Goal: Transaction & Acquisition: Register for event/course

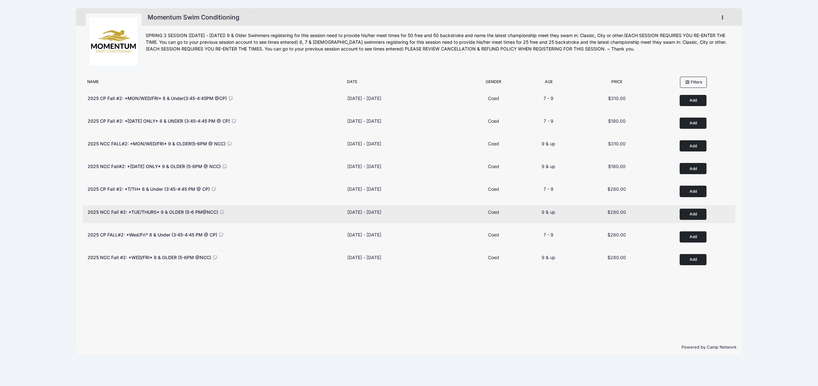
click at [693, 214] on button "Add to Cart" at bounding box center [693, 214] width 27 height 11
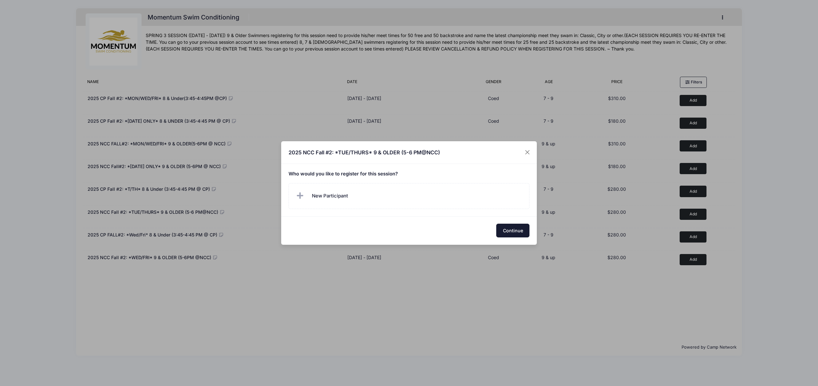
click at [508, 232] on button "Continue" at bounding box center [512, 231] width 33 height 14
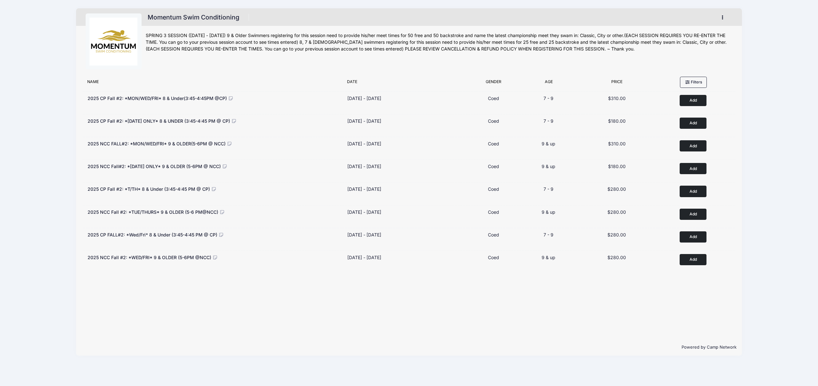
click at [721, 18] on button "button" at bounding box center [724, 17] width 17 height 11
click at [683, 34] on link "My Account" at bounding box center [693, 33] width 74 height 12
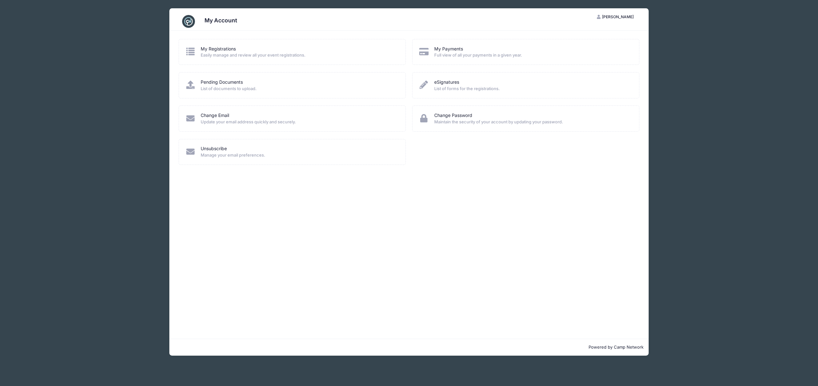
click at [234, 55] on span "Easily manage and review all your event registrations." at bounding box center [299, 55] width 197 height 6
click at [188, 50] on icon at bounding box center [190, 51] width 11 height 8
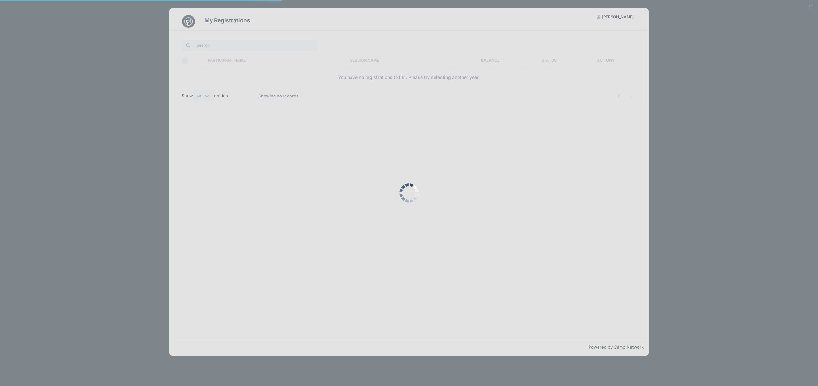
select select "50"
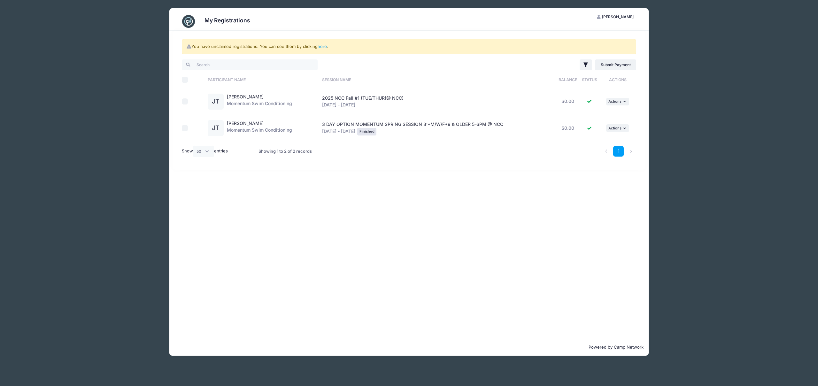
click at [259, 107] on div "Jasyn Tatla Momentum Swim Conditioning" at bounding box center [259, 102] width 65 height 16
click at [324, 46] on link "here" at bounding box center [322, 46] width 9 height 5
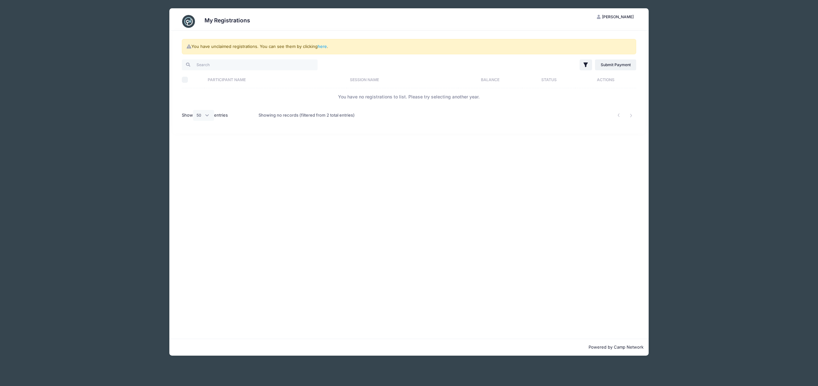
click at [738, 63] on div "My Registrations JS Jasminder Singh My Account Logout You have unclaimed regist…" at bounding box center [409, 193] width 818 height 386
click at [302, 232] on div "You have unclaimed registrations. You can see them by clicking here . Filter Fi…" at bounding box center [408, 185] width 479 height 308
click at [630, 33] on div "You have unclaimed registrations. You can see them by clicking here . Filter Fi…" at bounding box center [409, 82] width 473 height 103
click at [619, 20] on button "JS Jasminder Singh" at bounding box center [616, 17] width 48 height 11
click at [774, 68] on div "My Registrations JS Jasminder Singh My Account Logout You have unclaimed regist…" at bounding box center [409, 193] width 818 height 386
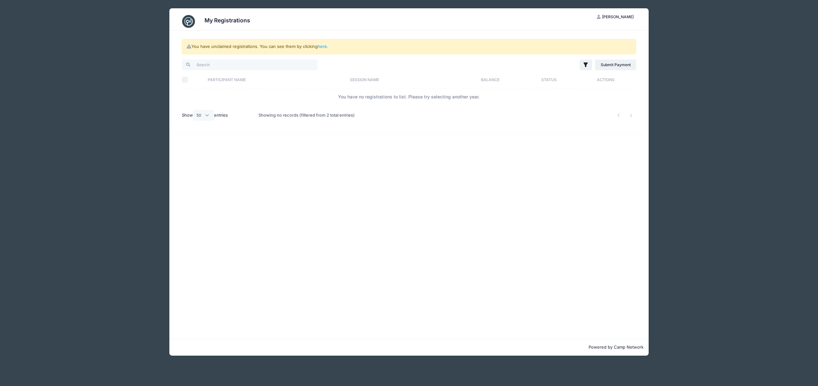
click at [770, 70] on div "My Registrations JS Jasminder Singh My Account Logout You have unclaimed regist…" at bounding box center [409, 193] width 818 height 386
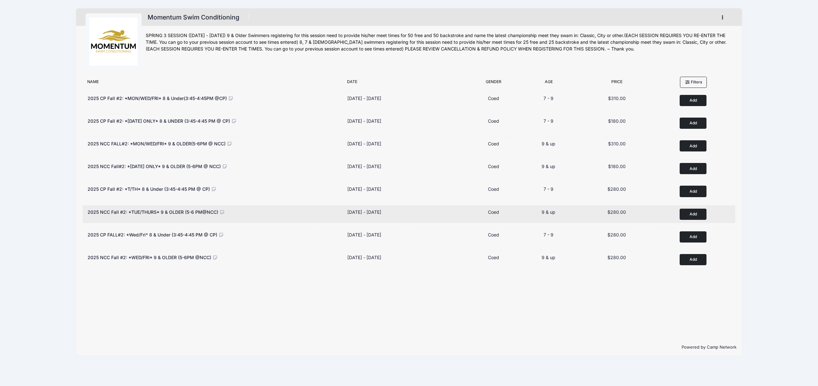
click at [697, 214] on button "Add to Cart" at bounding box center [693, 214] width 27 height 11
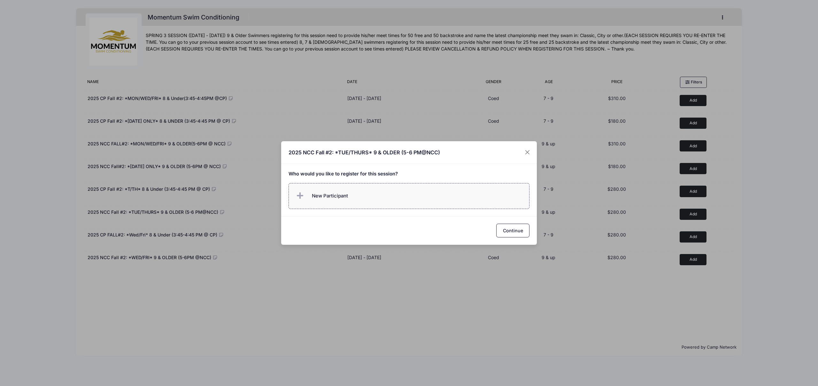
click at [347, 196] on span "New Participant" at bounding box center [330, 195] width 36 height 7
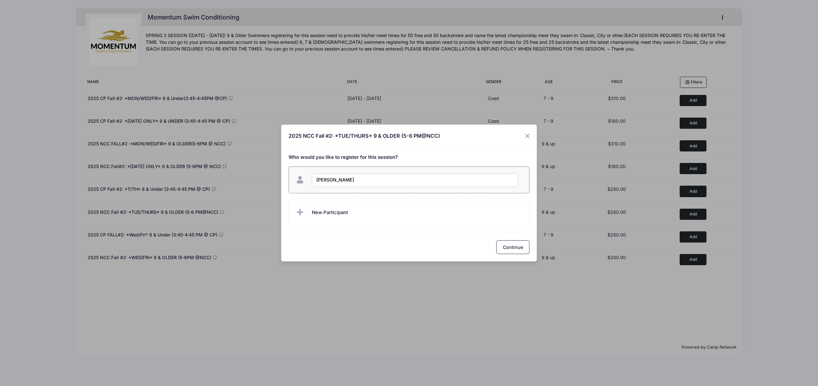
type input "Jasyn Tatla"
checkbox input "true"
click at [518, 252] on button "Continue" at bounding box center [512, 247] width 33 height 14
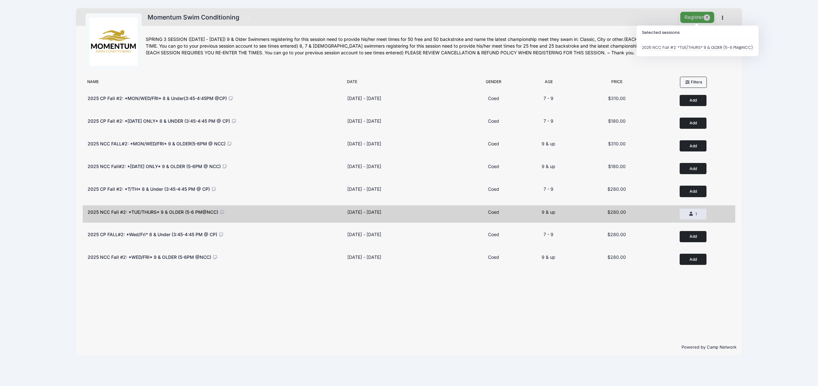
click at [699, 16] on button "Register 1" at bounding box center [698, 17] width 34 height 11
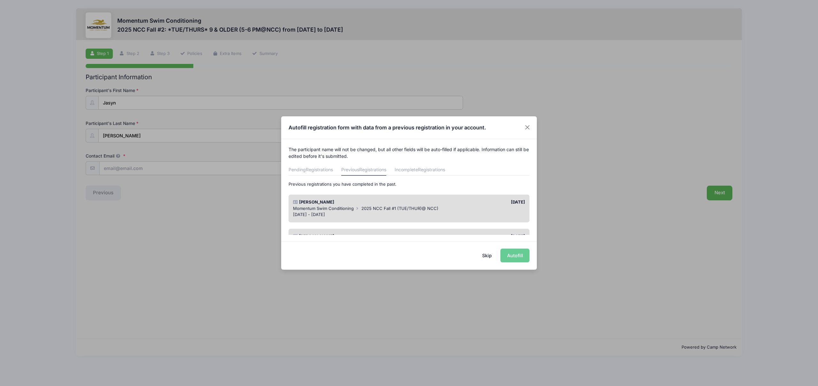
click at [513, 256] on div "Skip Autofill" at bounding box center [409, 255] width 256 height 28
click at [315, 170] on span "Registrations" at bounding box center [319, 169] width 27 height 5
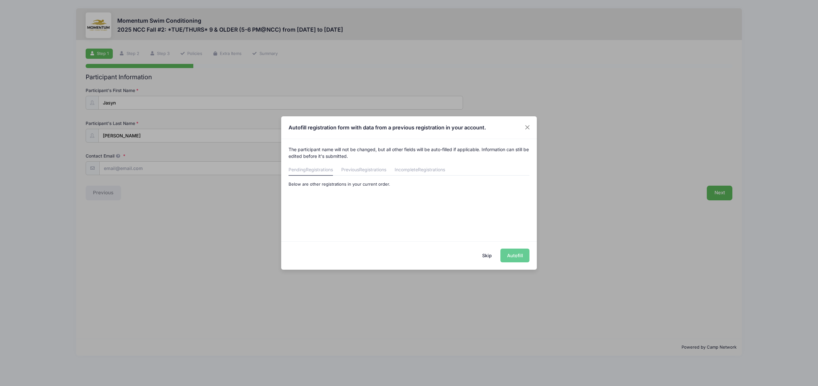
click at [489, 256] on button "Skip" at bounding box center [487, 256] width 23 height 14
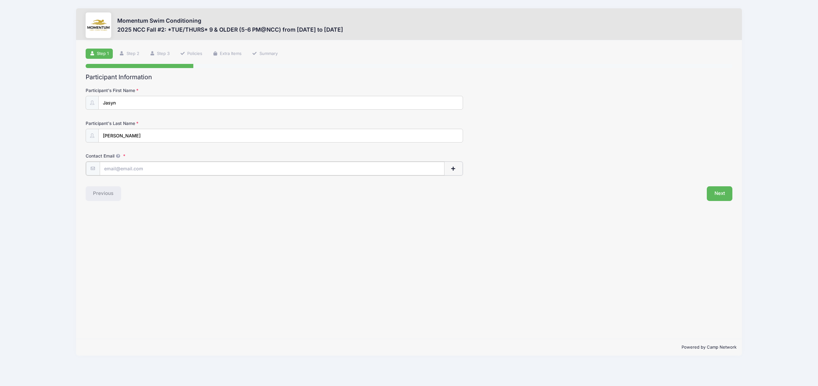
click at [156, 167] on input "Contact Email" at bounding box center [272, 169] width 345 height 14
type input "jasminder.singh@gmail.com"
click at [724, 192] on button "Next" at bounding box center [720, 193] width 26 height 15
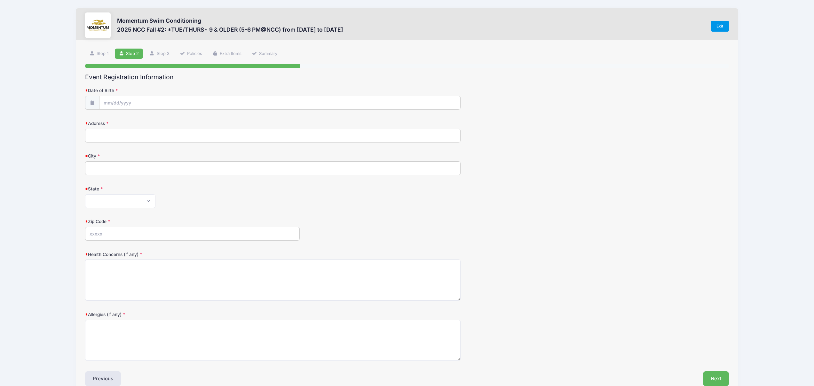
click at [721, 23] on link "Exit" at bounding box center [720, 26] width 18 height 11
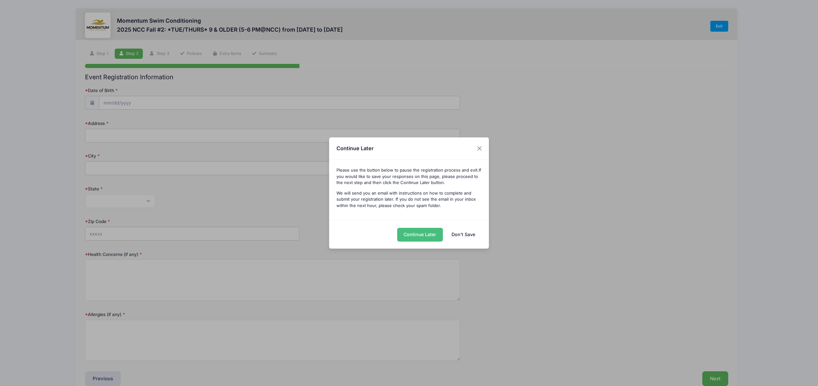
click at [431, 236] on button "Continue Later" at bounding box center [420, 235] width 46 height 14
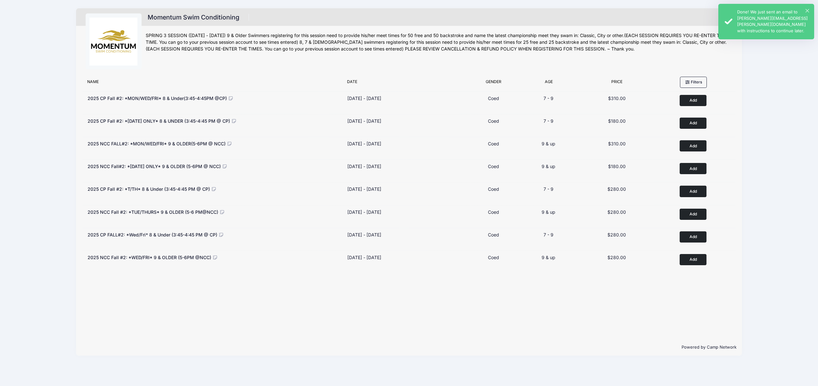
click at [809, 7] on div "× Done! We just sent an email to [PERSON_NAME][EMAIL_ADDRESS][PERSON_NAME][DOMA…" at bounding box center [767, 21] width 96 height 35
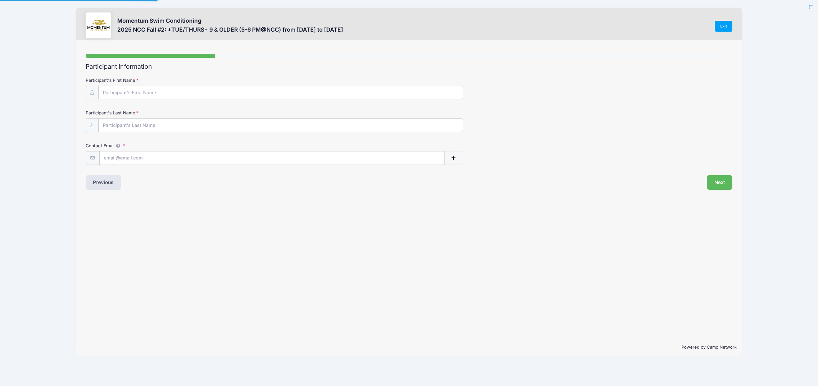
type input "Jasyn"
type input "[PERSON_NAME]"
type input "[PERSON_NAME][EMAIL_ADDRESS][PERSON_NAME][DOMAIN_NAME]"
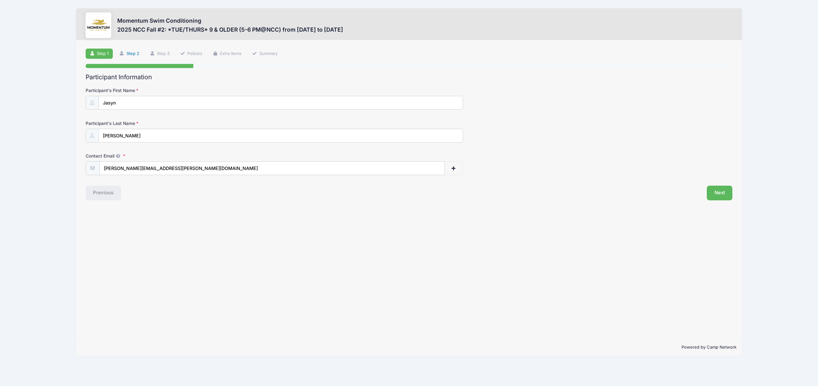
click at [140, 53] on link "Step 2" at bounding box center [129, 54] width 28 height 11
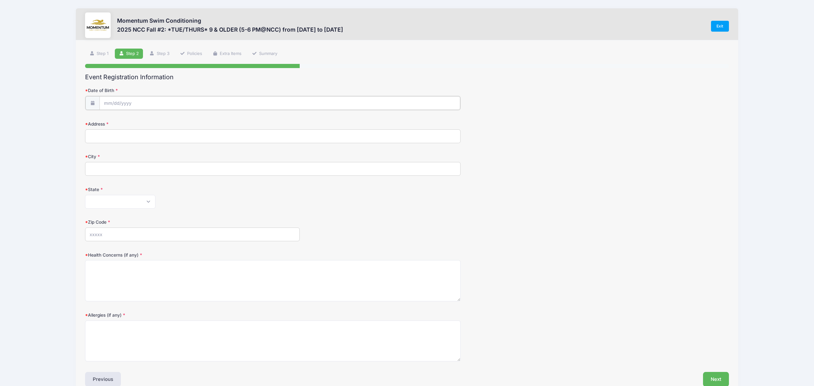
click at [108, 104] on input "Date of Birth" at bounding box center [279, 103] width 361 height 14
click at [127, 121] on select "January February March April May June July August September October November De…" at bounding box center [133, 120] width 28 height 8
select select "9"
click at [119, 116] on select "January February March April May June July August September October November De…" at bounding box center [133, 120] width 28 height 8
click at [157, 121] on input "2025" at bounding box center [159, 120] width 21 height 10
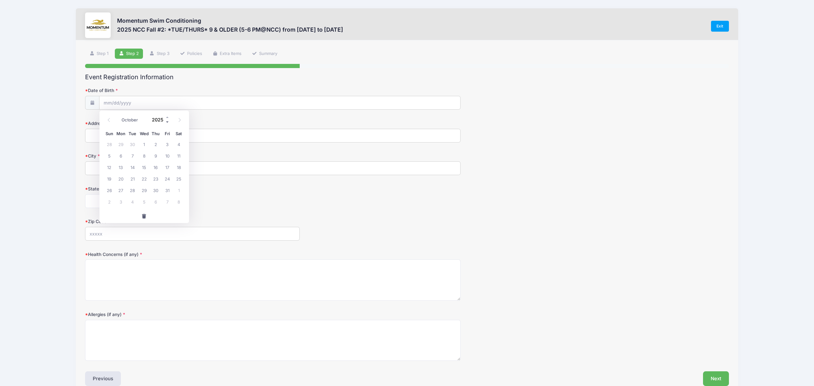
click at [166, 122] on span at bounding box center [167, 122] width 4 height 5
click at [167, 122] on span at bounding box center [167, 122] width 4 height 5
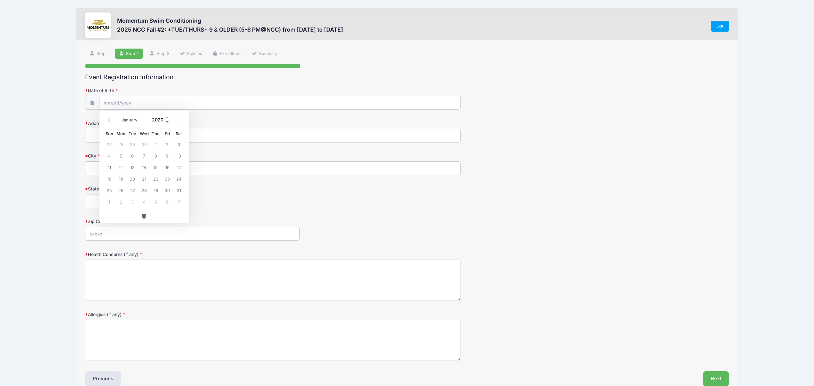
click at [167, 122] on span at bounding box center [167, 122] width 4 height 5
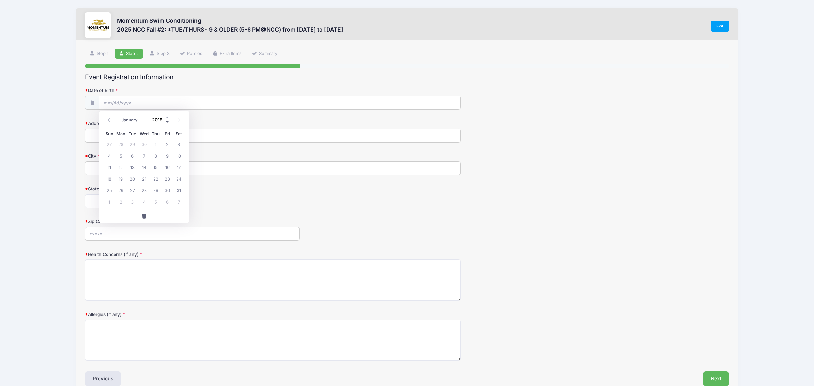
click at [167, 122] on span at bounding box center [167, 122] width 4 height 5
type input "2013"
click at [155, 191] on span "31" at bounding box center [156, 190] width 12 height 12
type input "10/31/2013"
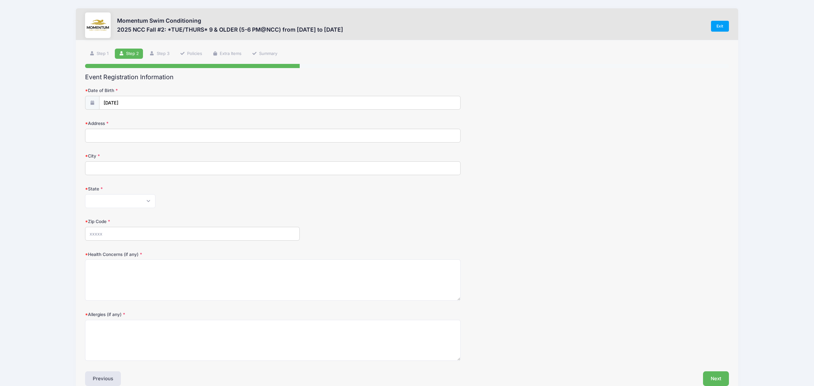
click at [142, 139] on input "Address" at bounding box center [272, 136] width 375 height 14
type input "2415 Skylane Drive"
type input "Naperviell"
select select "IL"
click at [139, 237] on input "Zip Code" at bounding box center [192, 234] width 214 height 14
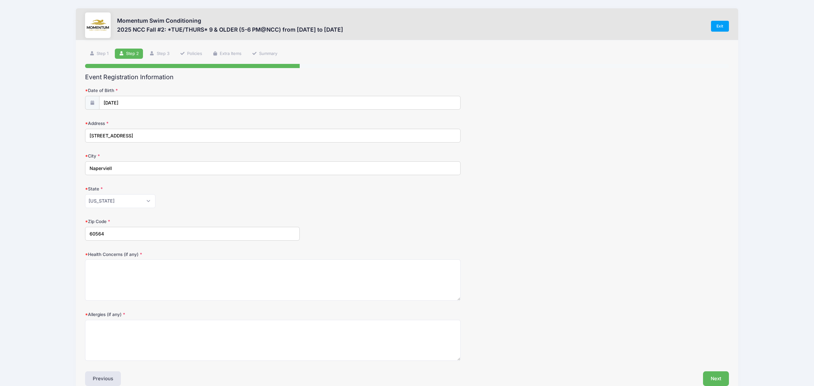
type input "60564"
click at [155, 272] on textarea "Health Concerns (if any)" at bounding box center [272, 280] width 375 height 41
type textarea "NA"
click at [181, 335] on textarea "Allergies (if any)" at bounding box center [272, 340] width 375 height 41
type textarea "None"
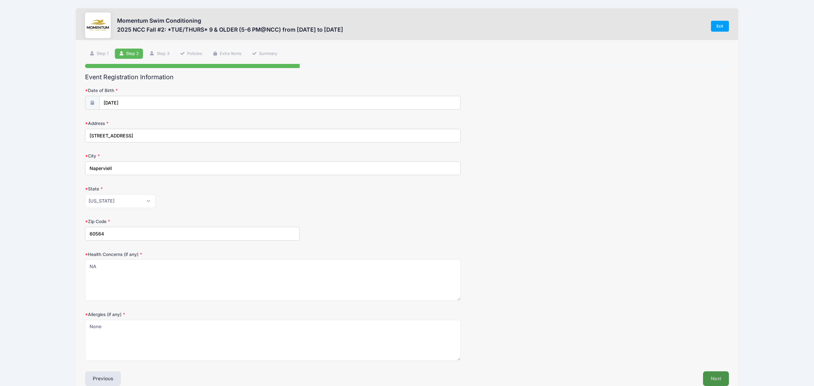
click at [721, 379] on button "Next" at bounding box center [716, 378] width 26 height 15
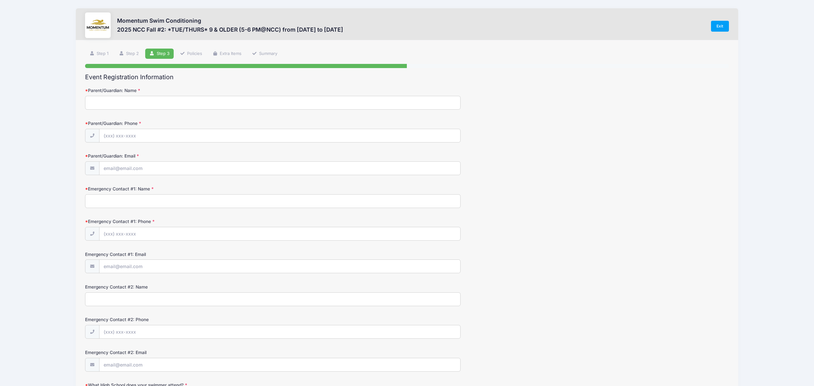
click at [130, 105] on input "Parent/Guardian: Name" at bounding box center [272, 103] width 375 height 14
type input "Jasminder Singh"
click at [136, 132] on input "Parent/Guardian: Phone" at bounding box center [279, 136] width 361 height 14
type input "(6"
type input "(408) 608-8176"
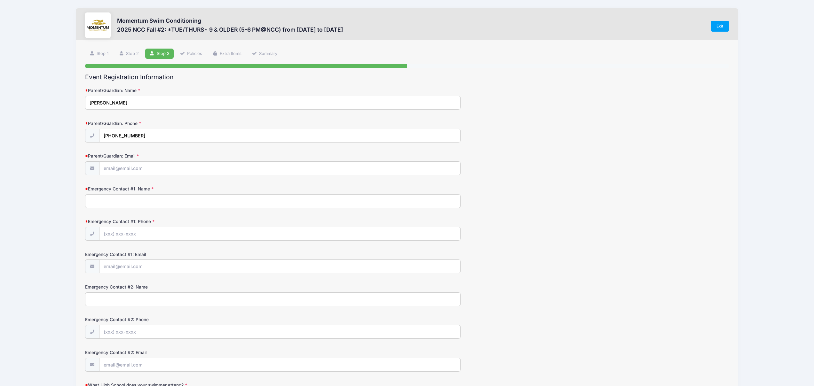
drag, startPoint x: 129, startPoint y: 105, endPoint x: 85, endPoint y: 99, distance: 44.1
click at [85, 99] on div "Step 3 /7 Step 1 Step 2 Step 3 Policies Extra Items Summary Participant Informa…" at bounding box center [407, 304] width 662 height 529
type input "Jasdeep Singh"
click at [121, 167] on input "Parent/Guardian: Email" at bounding box center [279, 169] width 361 height 14
type input "jasdeep.kaur@gmail.com"
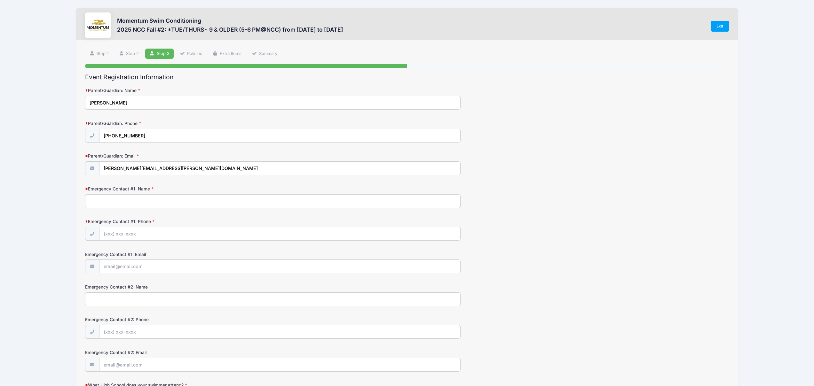
click at [122, 199] on input "Emergency Contact #1: Name" at bounding box center [272, 201] width 375 height 14
type input "Jasminder Singh"
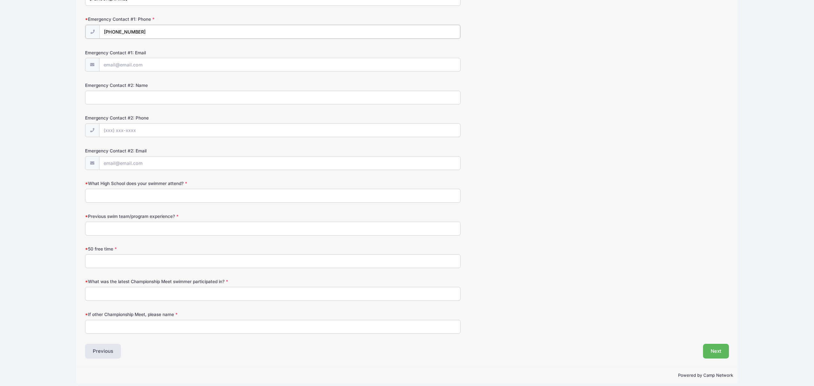
scroll to position [208, 0]
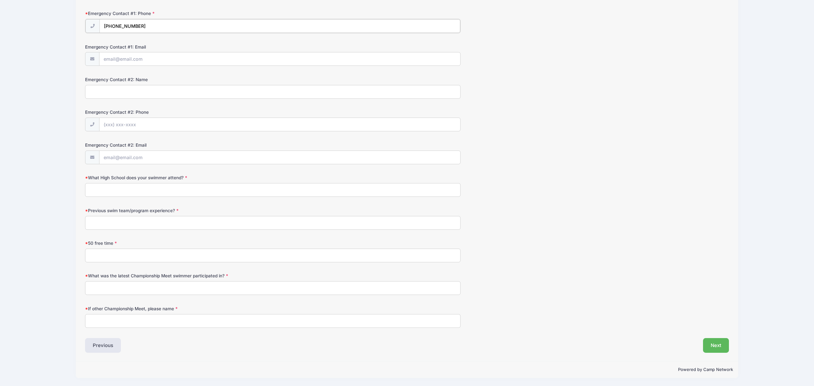
type input "(630) 432-5641"
click at [190, 190] on input "What High School does your swimmer attend?" at bounding box center [272, 190] width 375 height 14
type input "NA"
click at [199, 219] on input "Previous swim team/program experience?" at bounding box center [272, 223] width 375 height 14
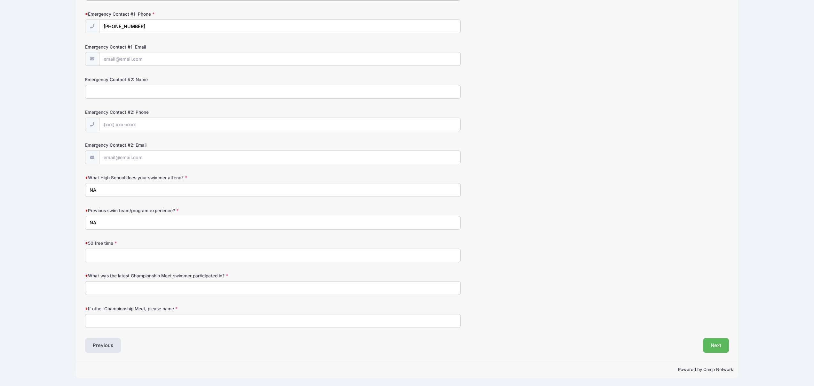
type input "NA"
click at [196, 256] on input "50 free time" at bounding box center [272, 256] width 375 height 14
type input "NA"
click at [209, 288] on input "What was the latest Championship Meet swimmer participated in?" at bounding box center [272, 288] width 375 height 14
type input "NA"
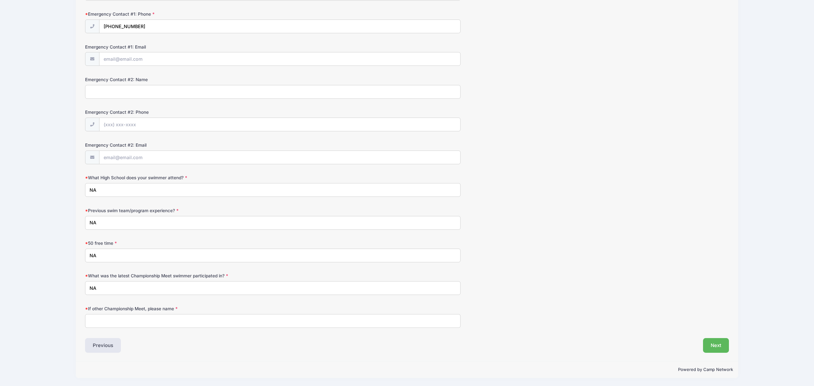
click at [178, 319] on input "If other Championship Meet, please name" at bounding box center [272, 321] width 375 height 14
type input "NA"
click at [718, 342] on button "Next" at bounding box center [716, 345] width 26 height 15
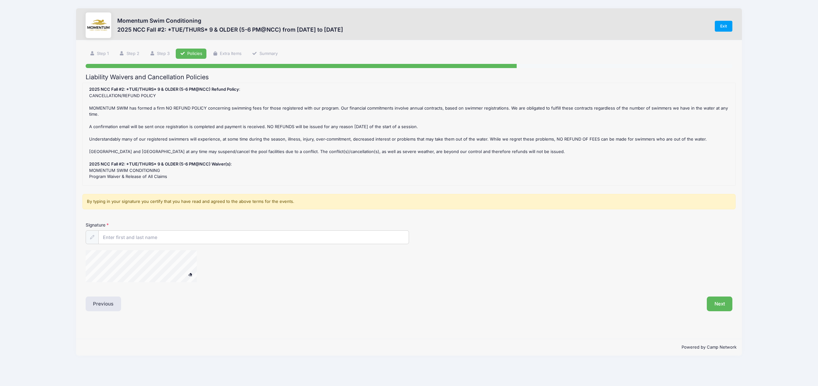
scroll to position [0, 0]
click at [114, 239] on input "Signature" at bounding box center [254, 238] width 310 height 14
type input "Jasminder Singh"
click at [721, 302] on button "Next" at bounding box center [720, 304] width 26 height 15
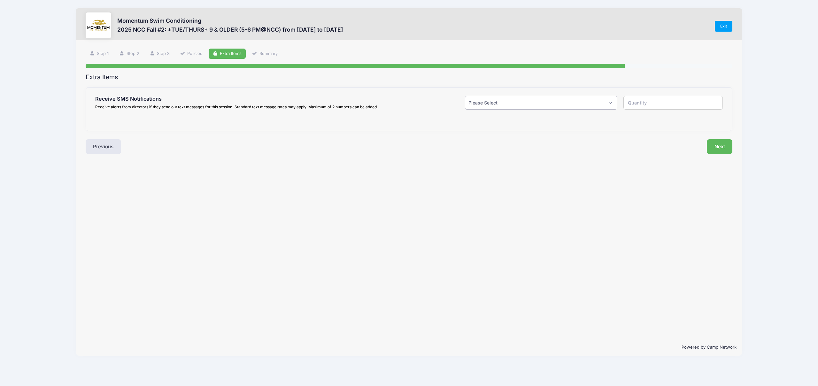
click at [608, 103] on select "Please Select Yes ($0.00) No" at bounding box center [541, 103] width 152 height 14
click at [718, 148] on button "Next" at bounding box center [720, 146] width 26 height 15
click at [608, 102] on select "Please Select Yes ($0.00) No" at bounding box center [541, 103] width 152 height 14
select select "0"
click at [465, 96] on select "Please Select Yes ($0.00) No" at bounding box center [541, 103] width 152 height 14
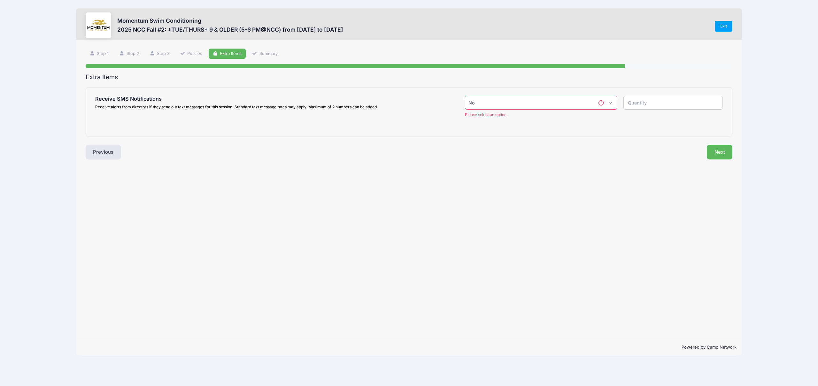
type input "0"
click at [728, 148] on button "Next" at bounding box center [720, 146] width 26 height 15
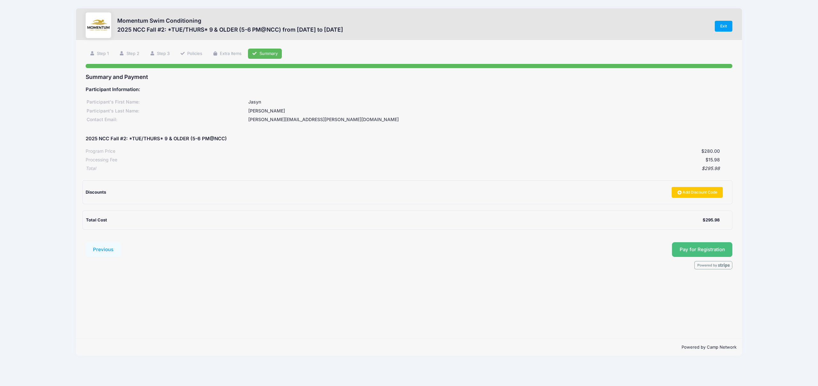
click at [715, 252] on button "Pay for Registration" at bounding box center [702, 249] width 61 height 15
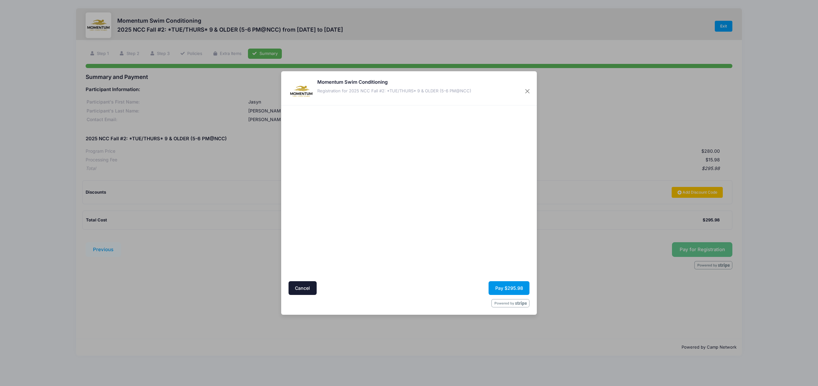
click at [509, 287] on button "Pay $295.98" at bounding box center [509, 288] width 41 height 14
